Goal: Task Accomplishment & Management: Use online tool/utility

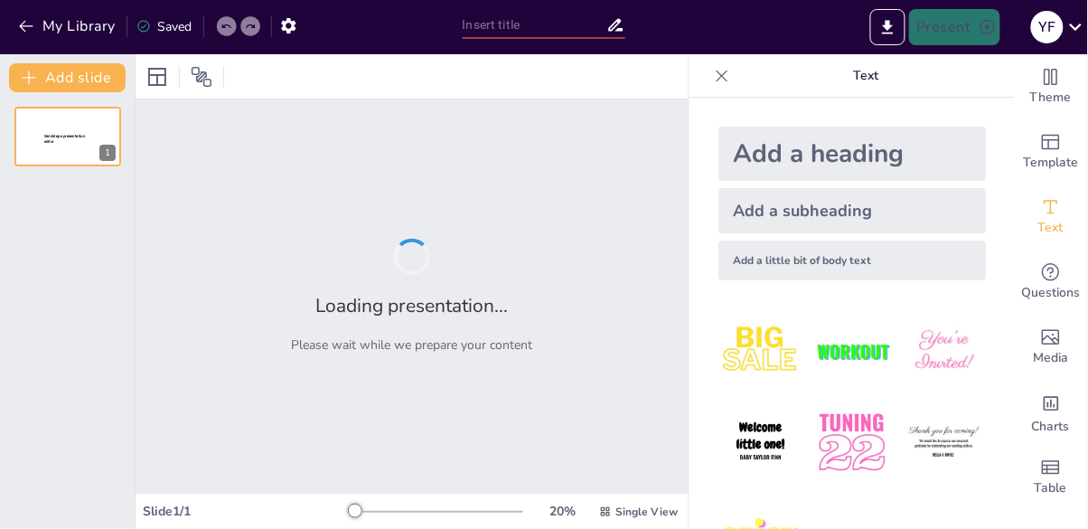
type input "Antecedentes y teorías de la gestión empresarial"
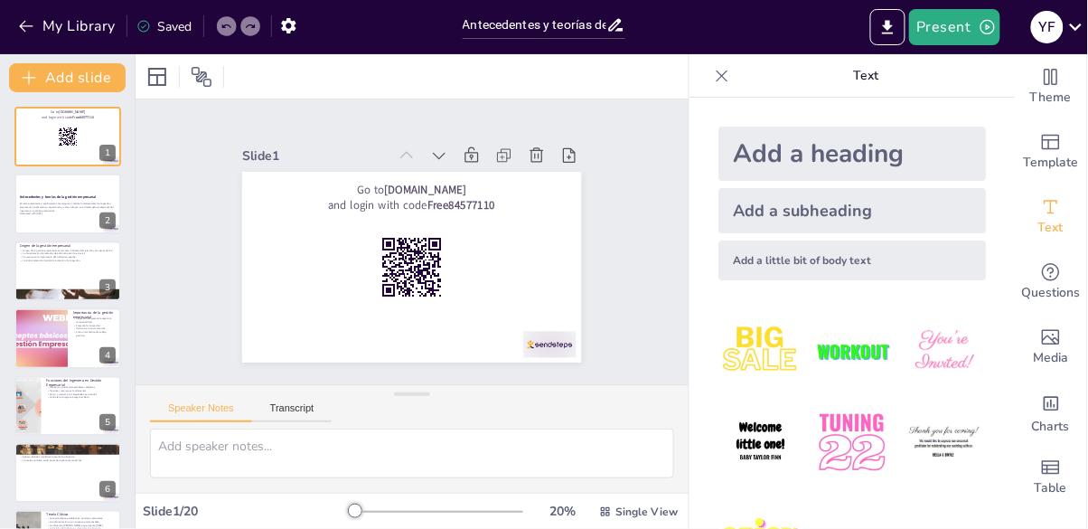
click at [81, 210] on p "En esta presentación, exploraremos los orígenes y teorías fundamentales de la g…" at bounding box center [68, 207] width 96 height 10
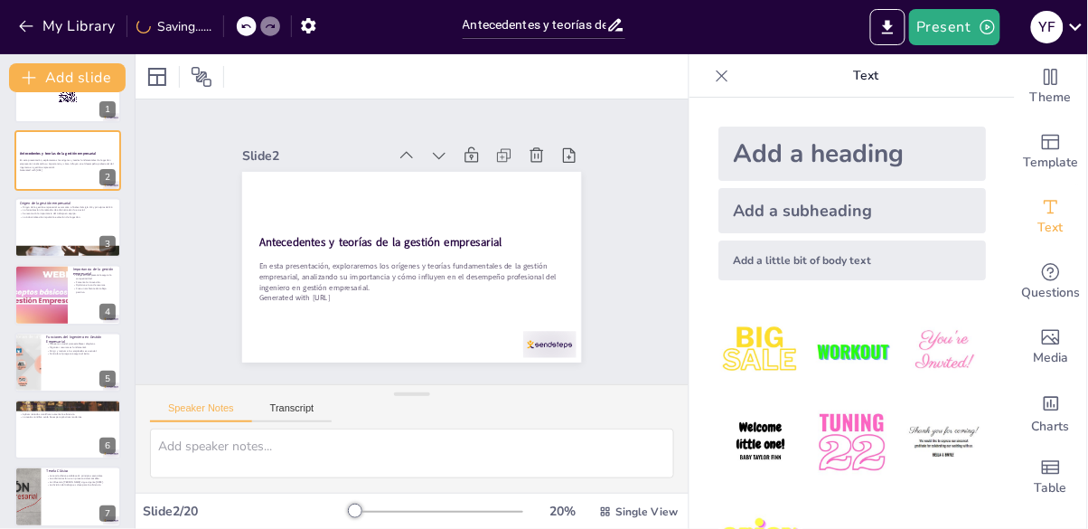
scroll to position [20, 0]
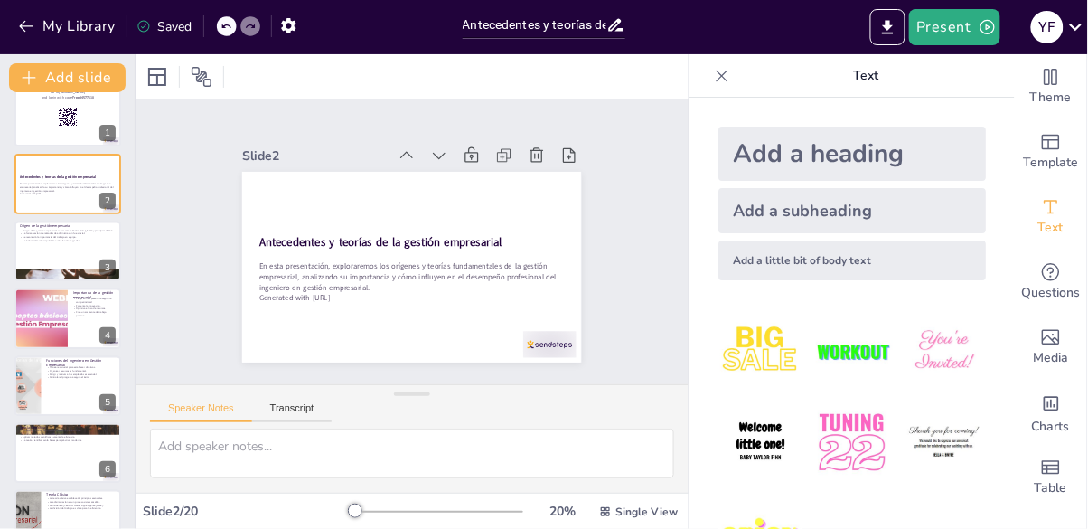
click at [88, 247] on button at bounding box center [80, 238] width 22 height 22
type textarea "Lore ipsum dolorsi amet co adipisc elitseddoei tempori u labor etdol ma al enim…"
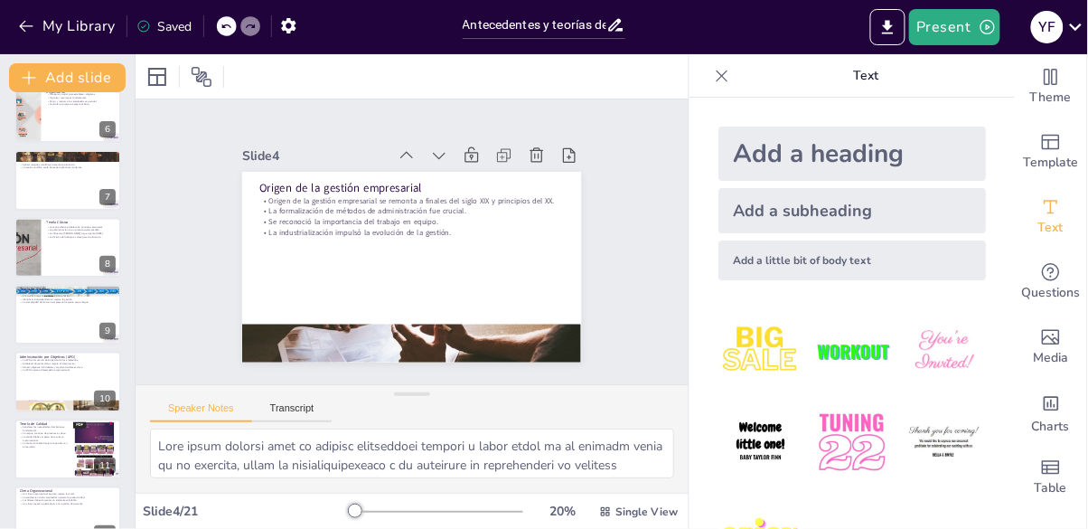
scroll to position [0, 0]
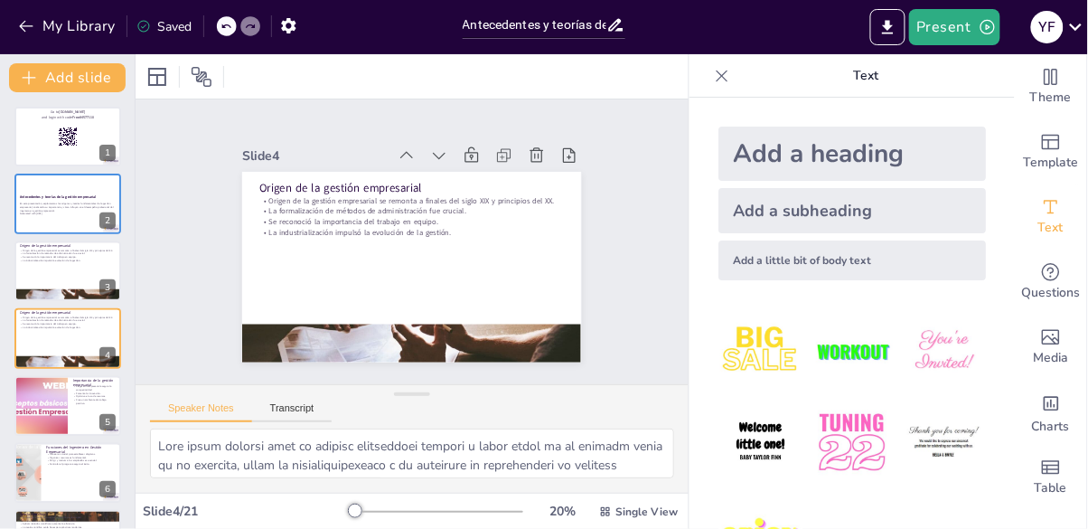
click at [49, 282] on div at bounding box center [67, 271] width 107 height 60
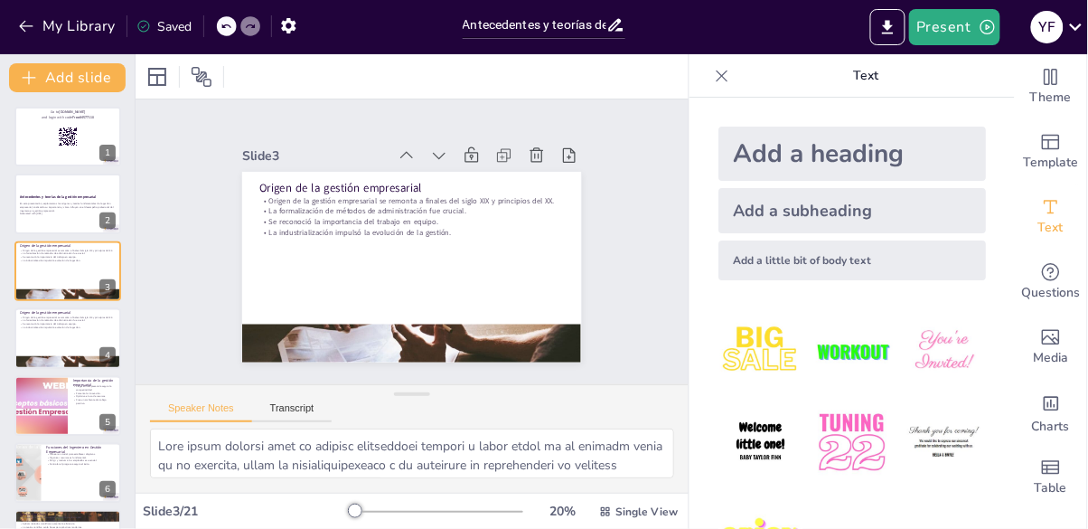
click at [81, 333] on button at bounding box center [80, 325] width 22 height 22
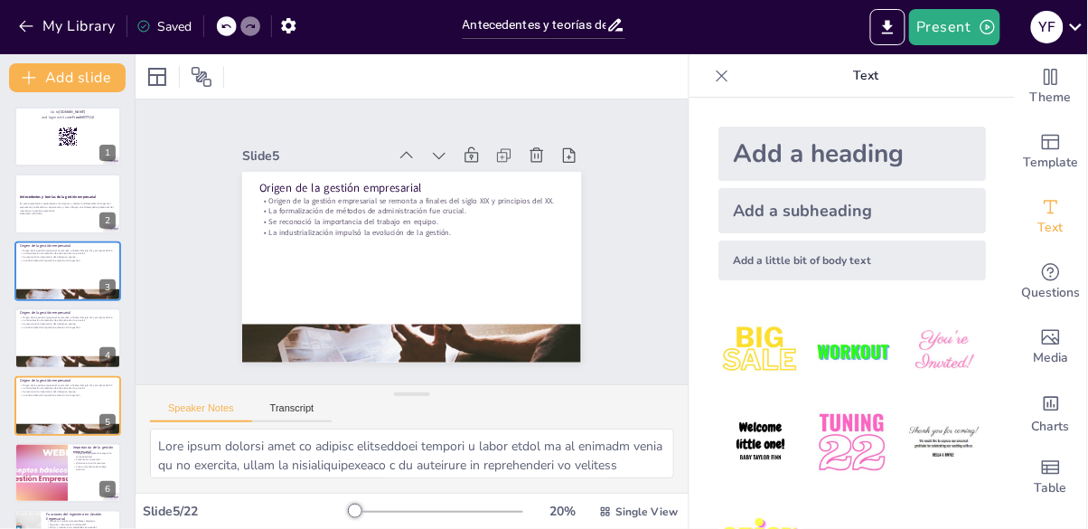
click at [106, 224] on div at bounding box center [111, 228] width 16 height 8
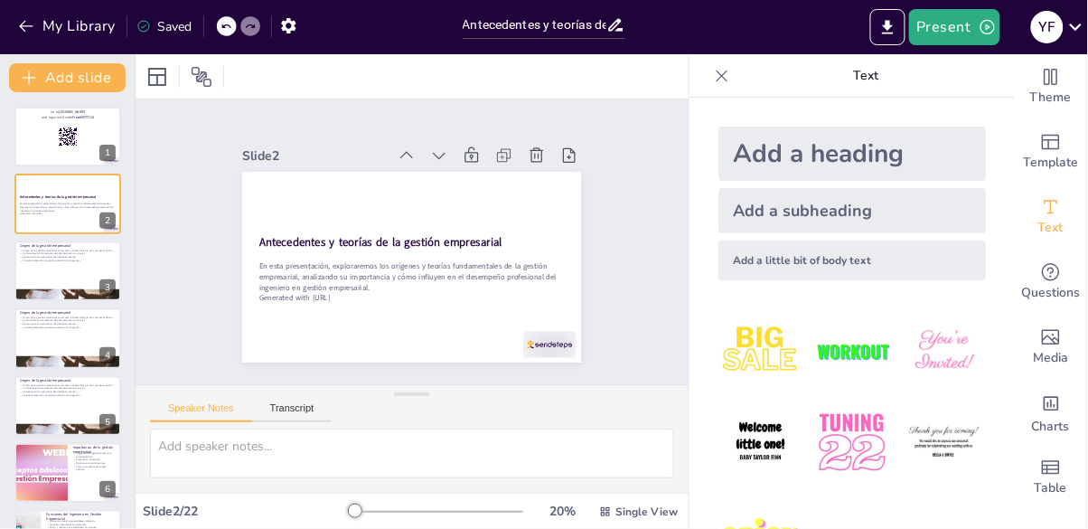
click at [98, 268] on button at bounding box center [105, 258] width 22 height 22
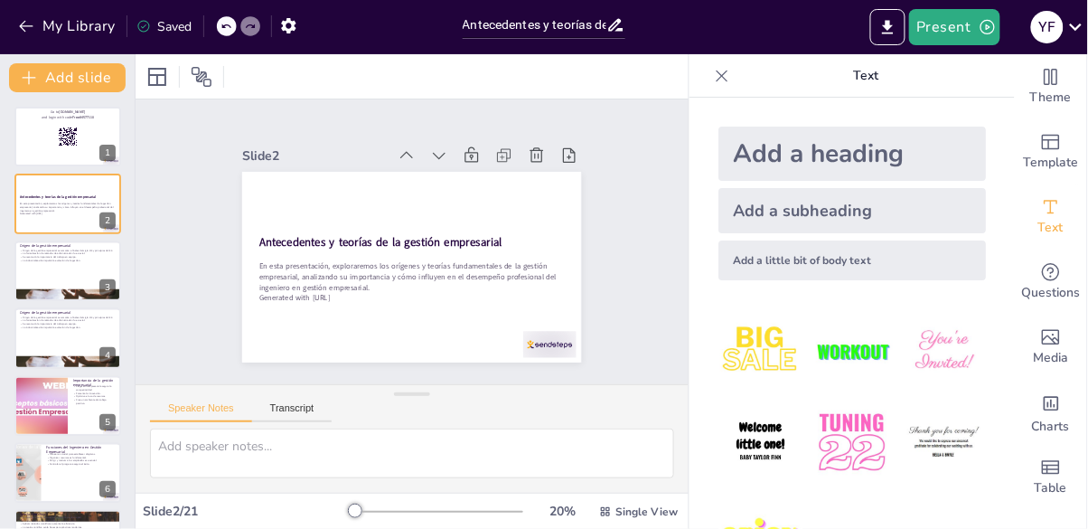
click at [102, 326] on icon at bounding box center [104, 325] width 7 height 10
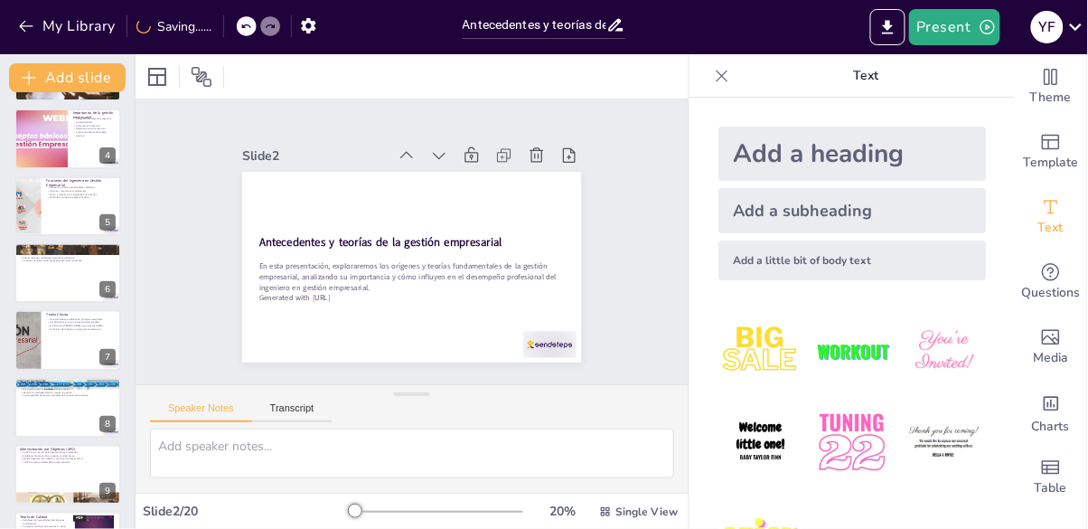
click at [99, 346] on div at bounding box center [67, 340] width 107 height 60
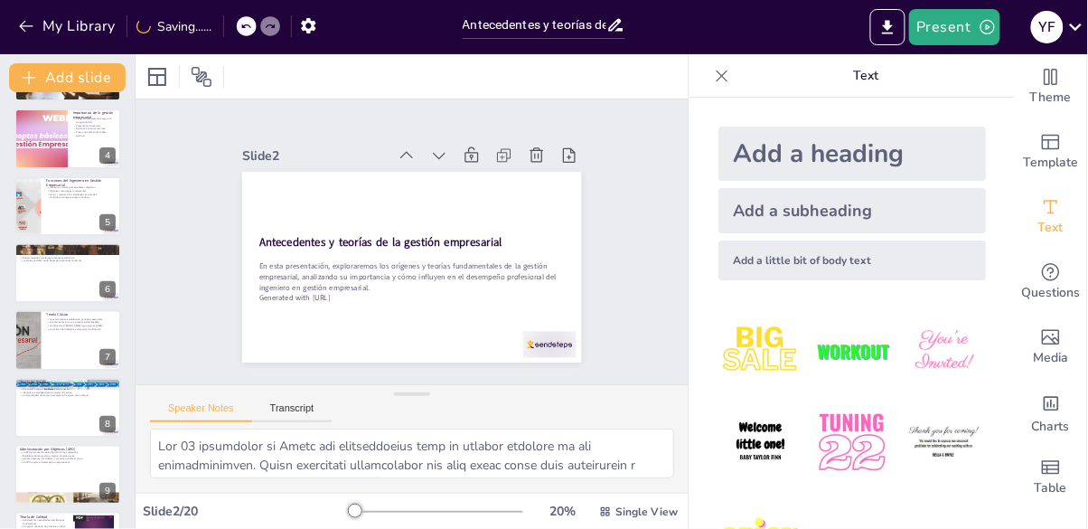
scroll to position [230, 0]
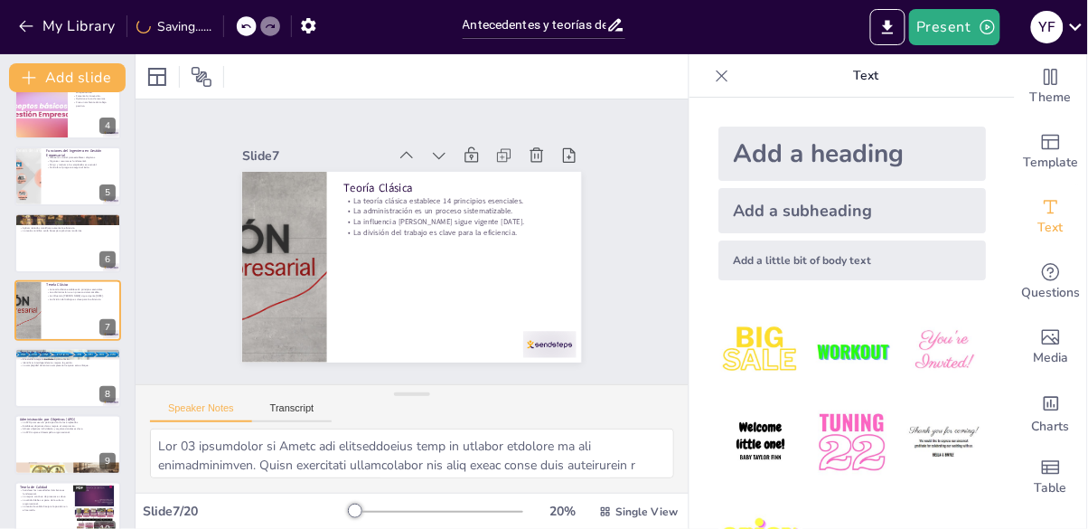
click at [82, 238] on button at bounding box center [80, 230] width 22 height 22
type textarea "Lo ipsumdolorsitam co adipisci el se doeiusm tempo in ut labore etdolorema, al …"
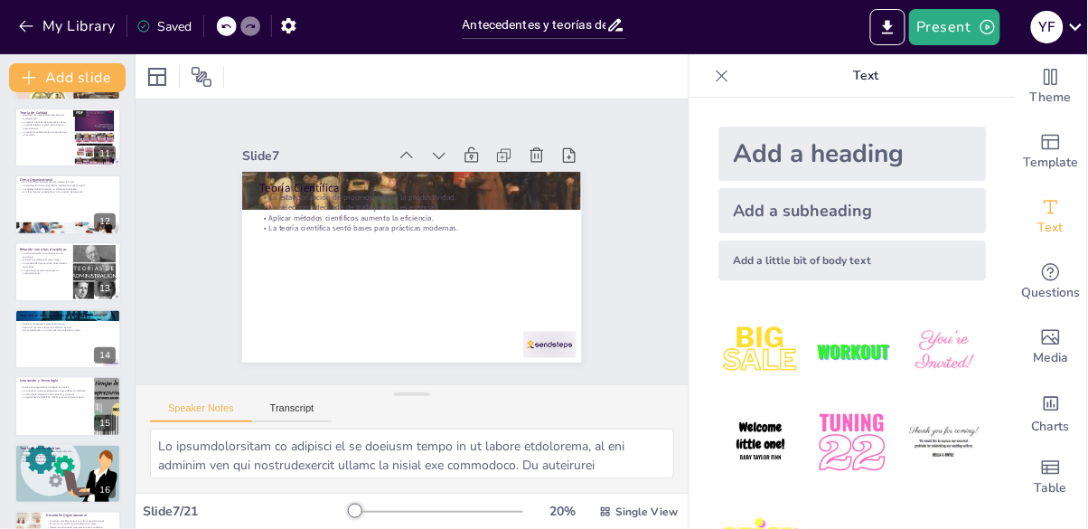
scroll to position [0, 0]
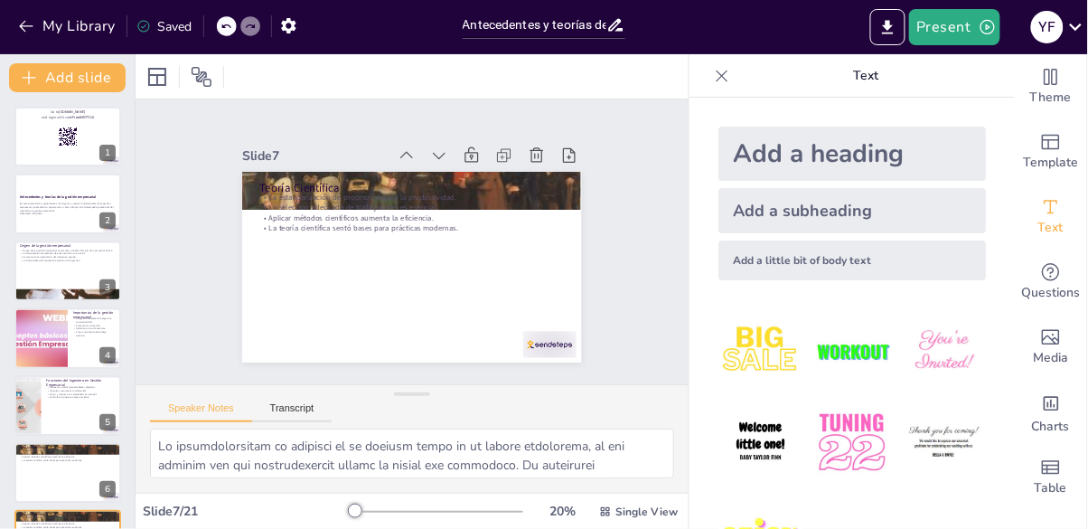
click at [76, 196] on button at bounding box center [80, 190] width 22 height 22
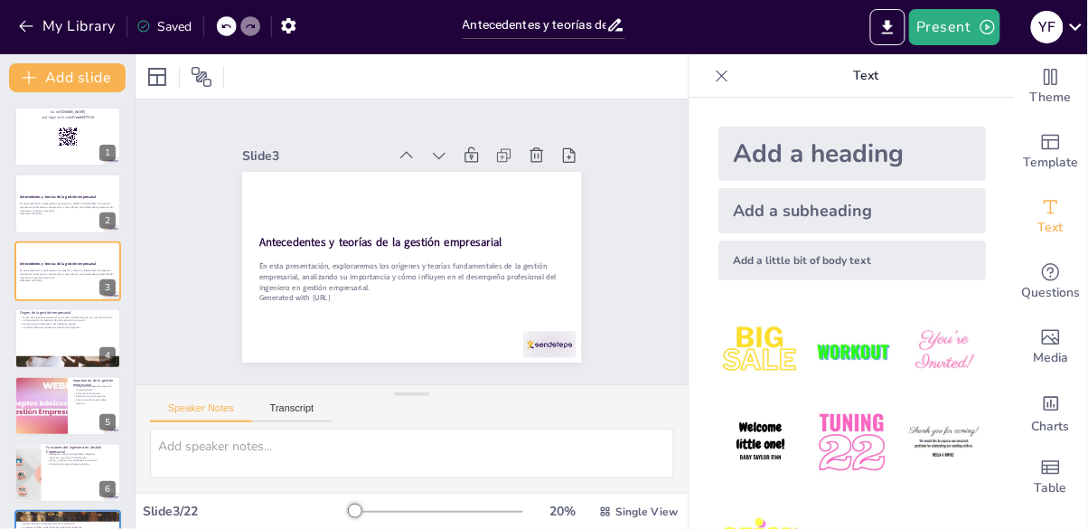
click at [557, 336] on div "Slide 1 Go to [DOMAIN_NAME] and login with code Free84577110 Slide 2 Antecedent…" at bounding box center [412, 241] width 553 height 285
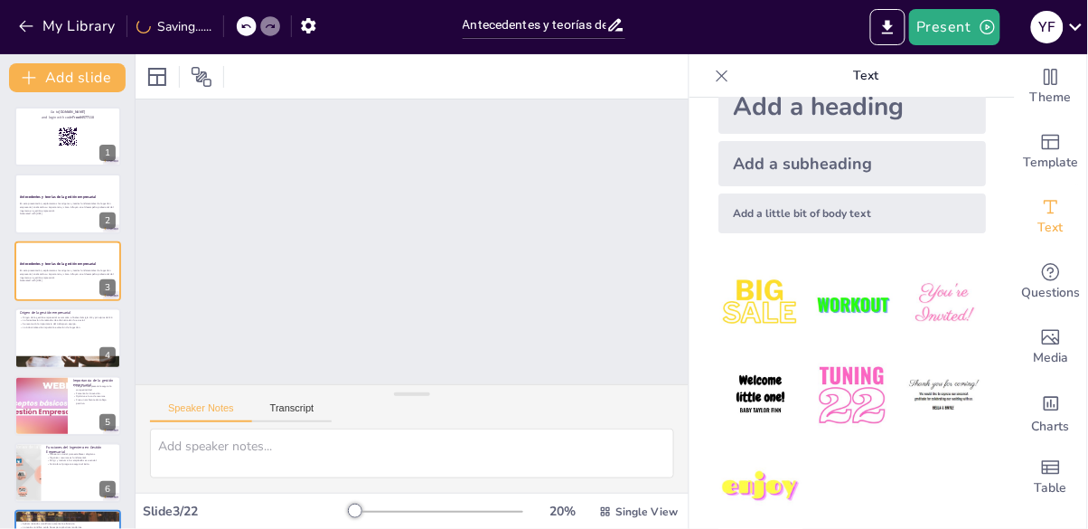
scroll to position [76, 0]
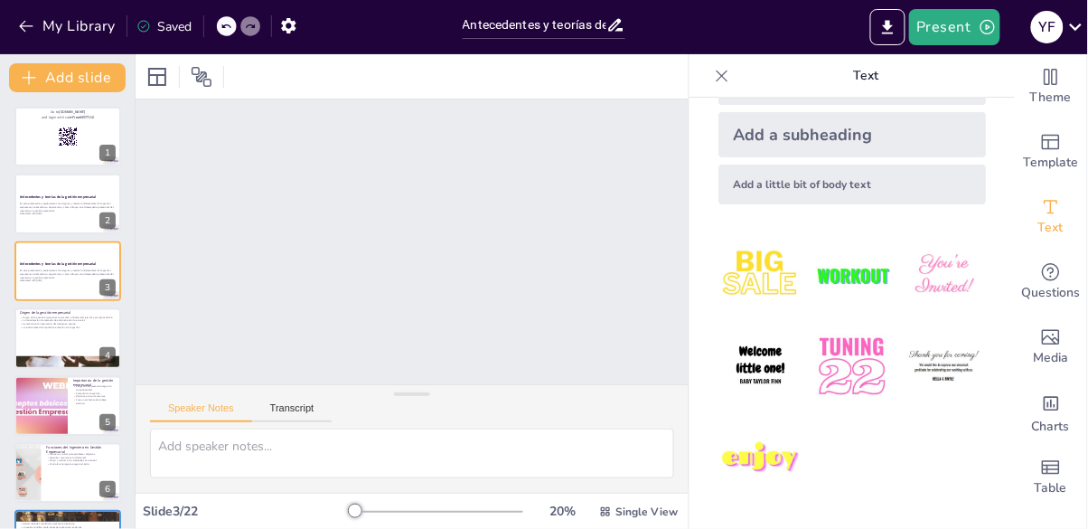
click at [202, 66] on icon at bounding box center [202, 77] width 22 height 22
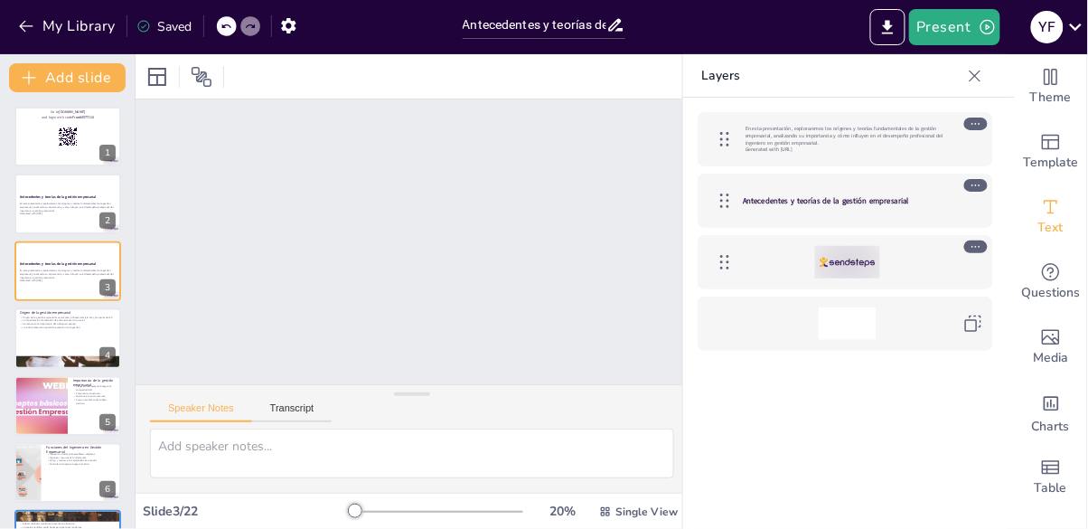
click at [79, 332] on button at bounding box center [80, 325] width 22 height 22
type textarea "Lore ipsum dolorsi amet co adipisc elitseddoei tempori u labor etdol ma al enim…"
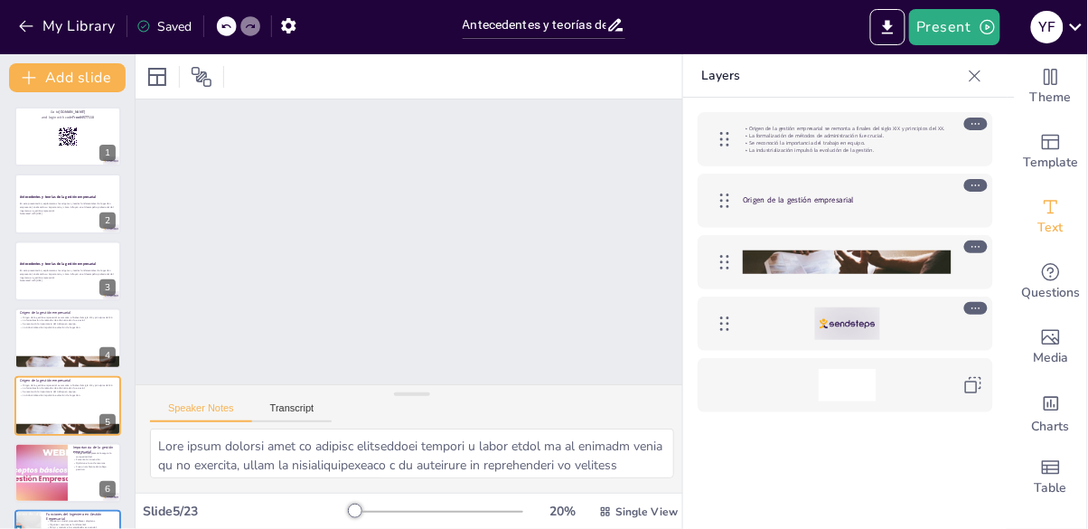
scroll to position [95, 0]
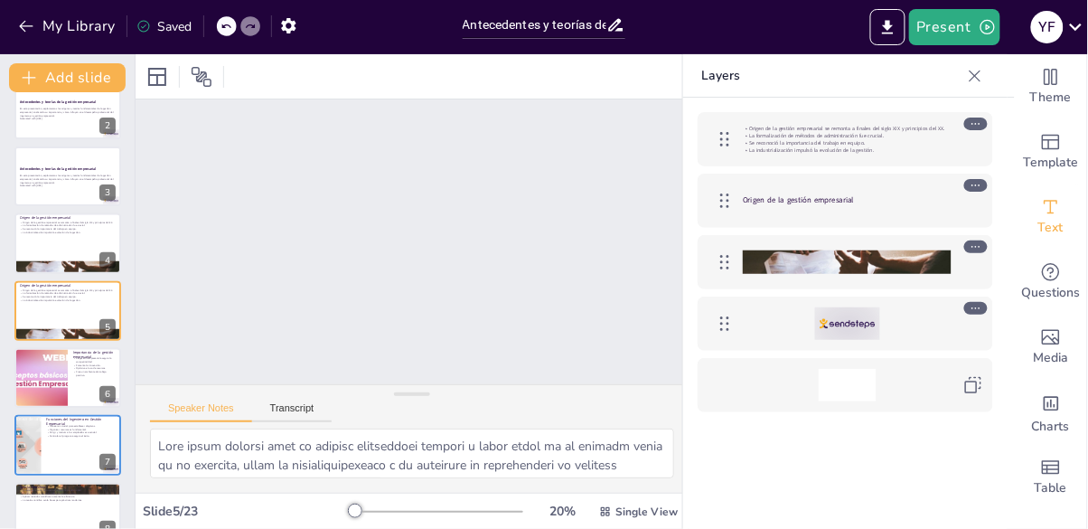
click at [1052, 94] on span "Theme" at bounding box center [1051, 98] width 42 height 20
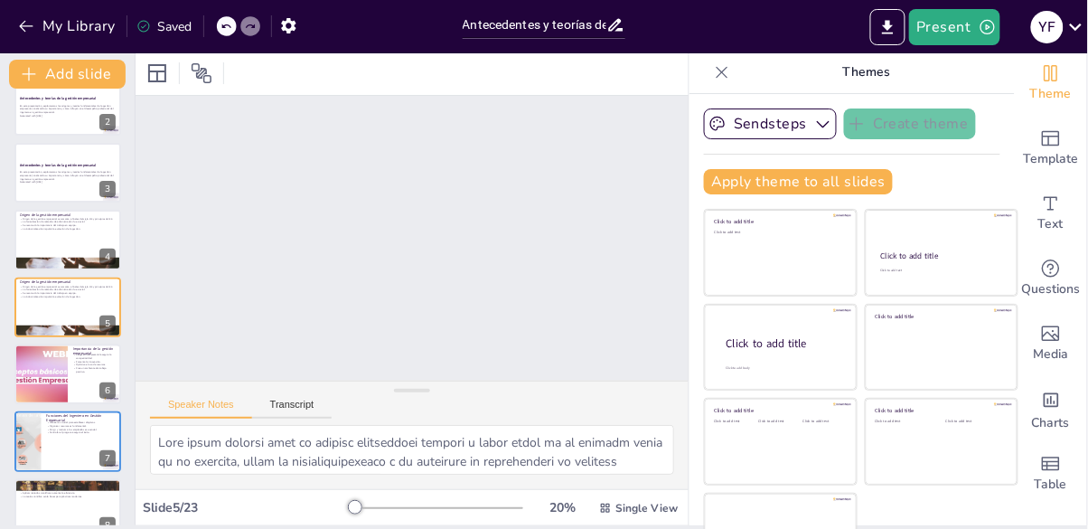
scroll to position [0, 0]
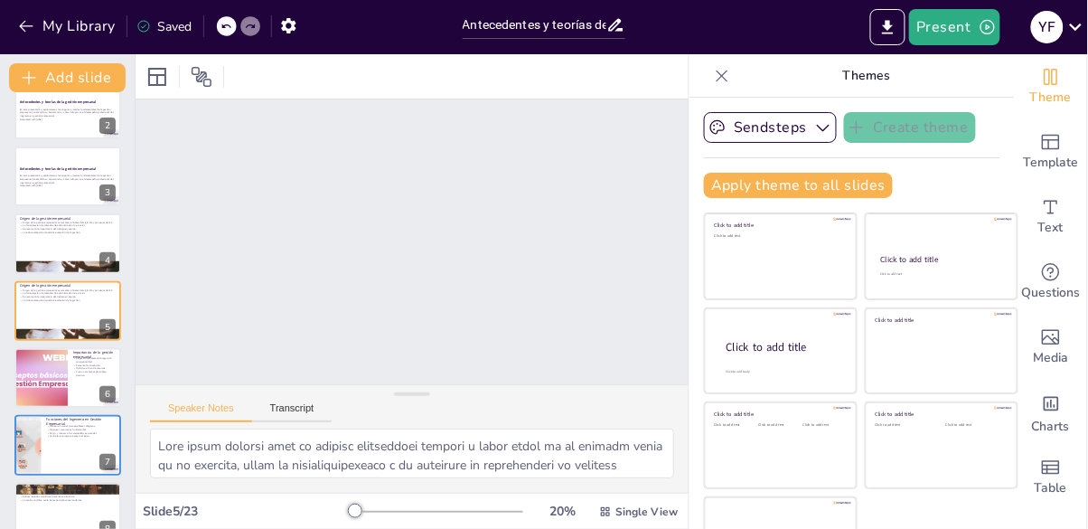
click at [806, 266] on div "Click to add text" at bounding box center [779, 262] width 129 height 56
click at [805, 377] on div at bounding box center [781, 351] width 152 height 86
click at [812, 383] on div at bounding box center [781, 351] width 152 height 86
click at [560, 310] on div "Slide 1 Go to [DOMAIN_NAME] and login with code Free84577110 Slide 2 Antecedent…" at bounding box center [412, 241] width 553 height 285
